Goal: Navigation & Orientation: Find specific page/section

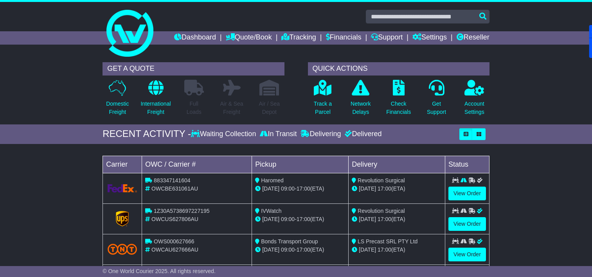
click at [204, 40] on link "Dashboard" at bounding box center [195, 37] width 42 height 13
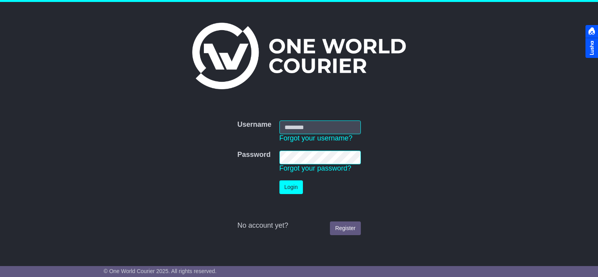
type input "**********"
click at [292, 186] on button "Login" at bounding box center [290, 187] width 23 height 14
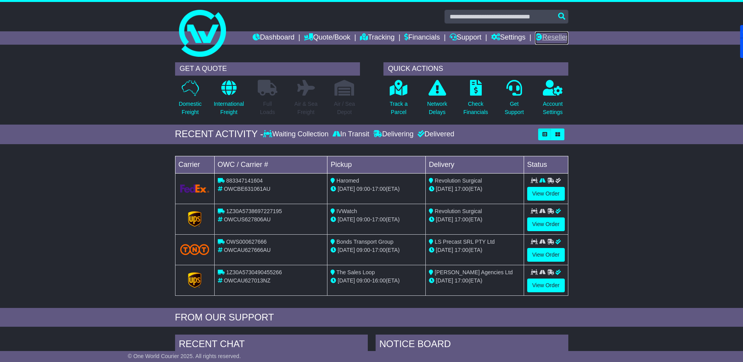
click at [548, 35] on link "Reseller" at bounding box center [551, 37] width 33 height 13
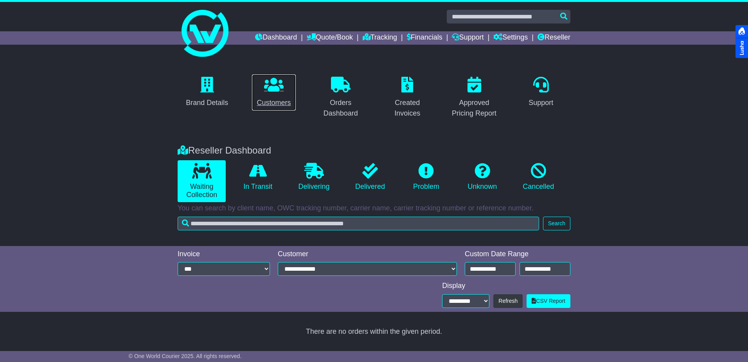
click at [271, 90] on icon at bounding box center [274, 85] width 20 height 16
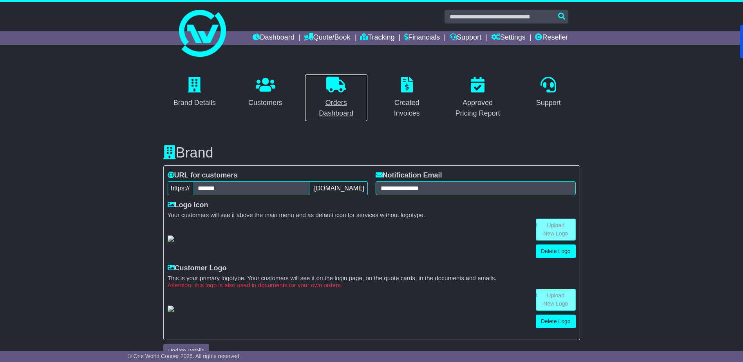
click at [326, 88] on p at bounding box center [336, 85] width 53 height 17
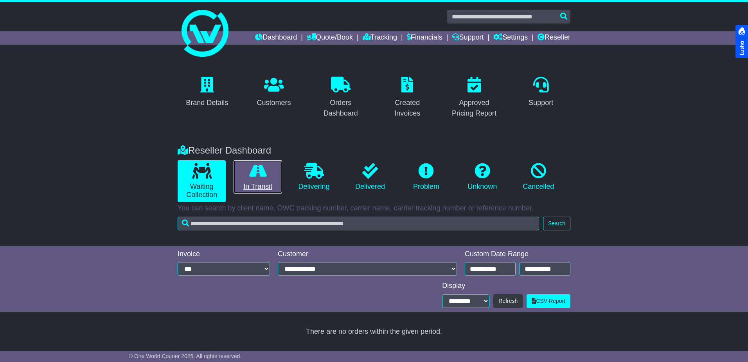
click at [263, 169] on icon at bounding box center [258, 171] width 18 height 16
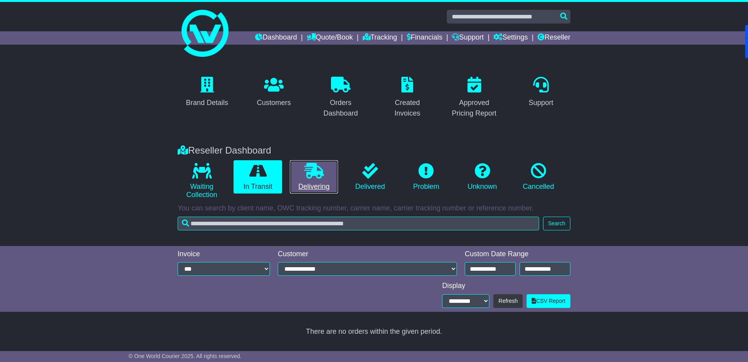
click at [303, 176] on link "Delivering" at bounding box center [314, 177] width 48 height 34
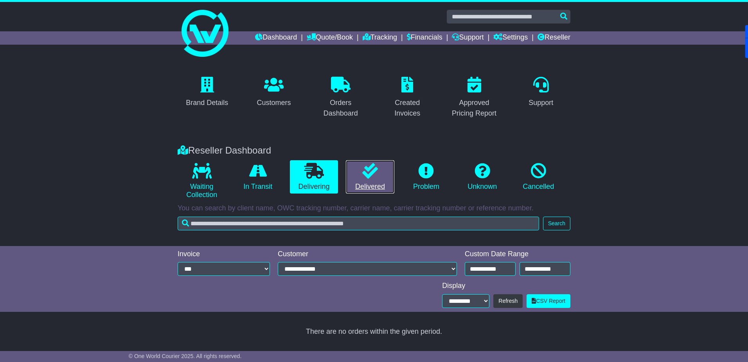
click at [369, 175] on icon at bounding box center [370, 171] width 16 height 16
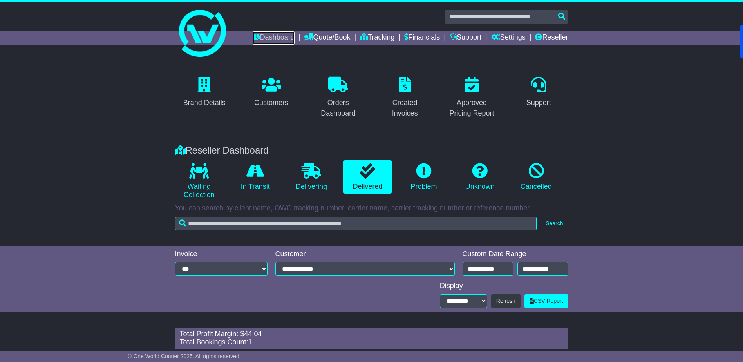
click at [273, 36] on link "Dashboard" at bounding box center [273, 37] width 42 height 13
